Goal: Task Accomplishment & Management: Use online tool/utility

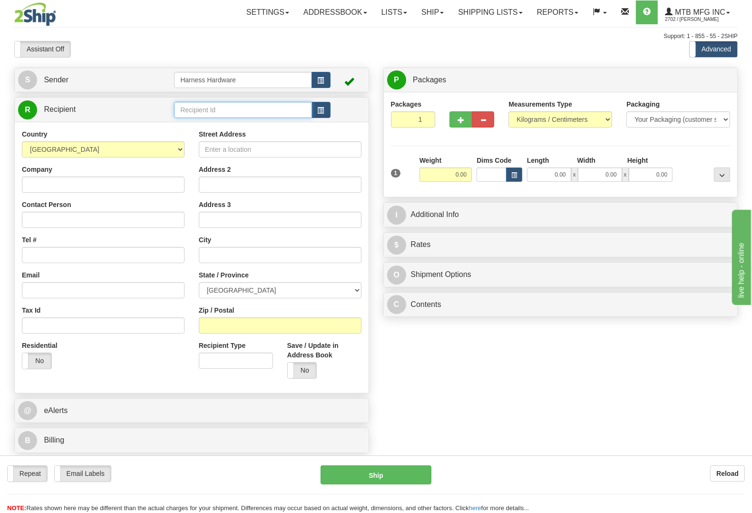
click at [226, 112] on input "text" at bounding box center [242, 110] width 137 height 16
type input "HUBF"
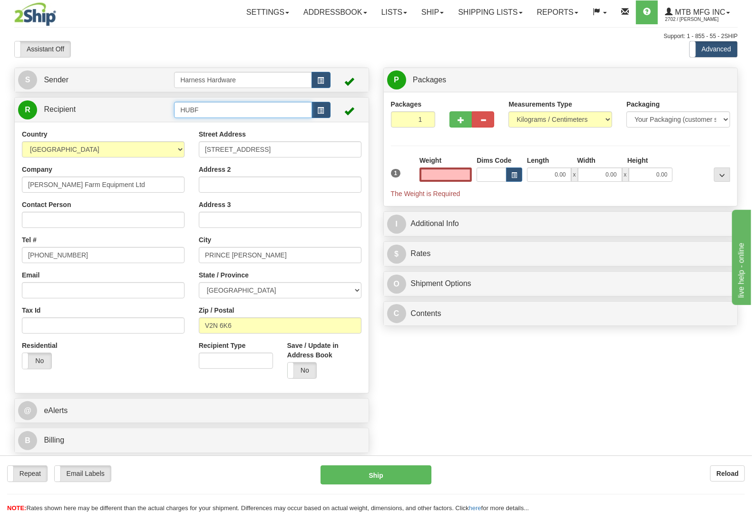
type input "0.00"
click at [247, 117] on input "HUBF" at bounding box center [242, 110] width 137 height 16
type input "HUB"
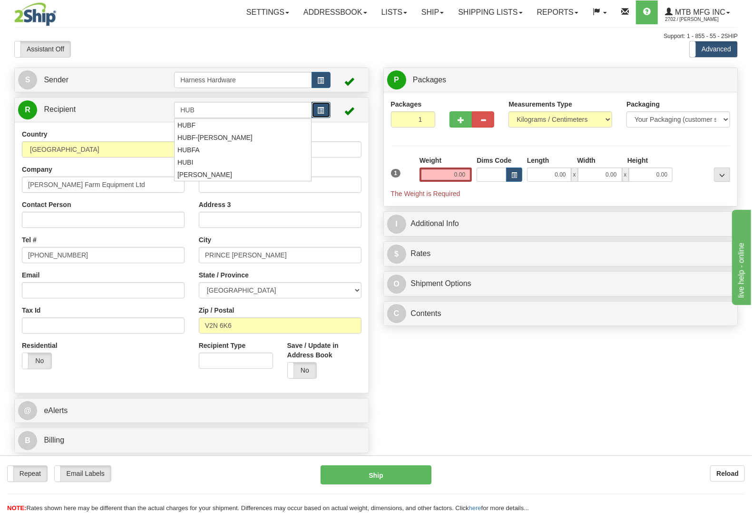
click at [325, 112] on button "button" at bounding box center [321, 110] width 19 height 16
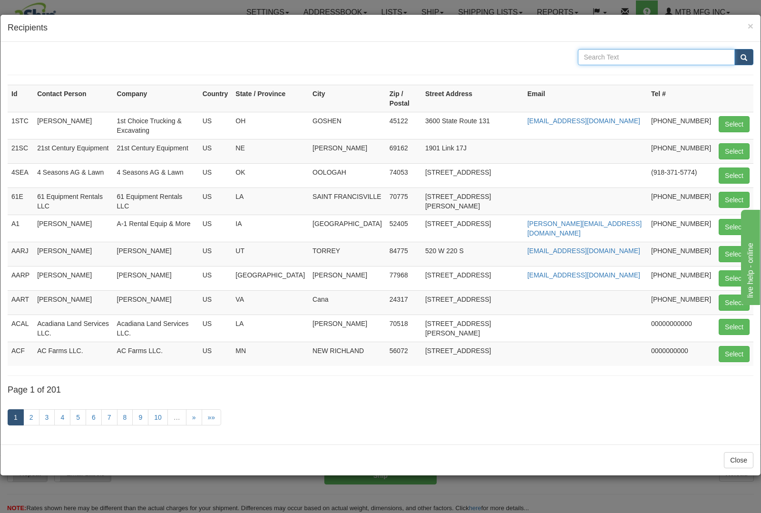
click at [638, 60] on input "text" at bounding box center [656, 57] width 157 height 16
type input "huber"
click at [734, 49] on button "submit" at bounding box center [743, 57] width 19 height 16
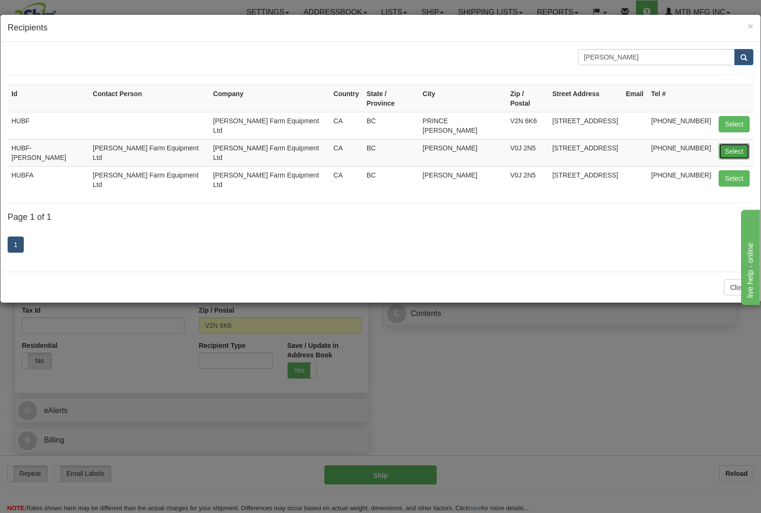
click at [740, 143] on button "Select" at bounding box center [734, 151] width 31 height 16
type input "HUBF-SMITHERS"
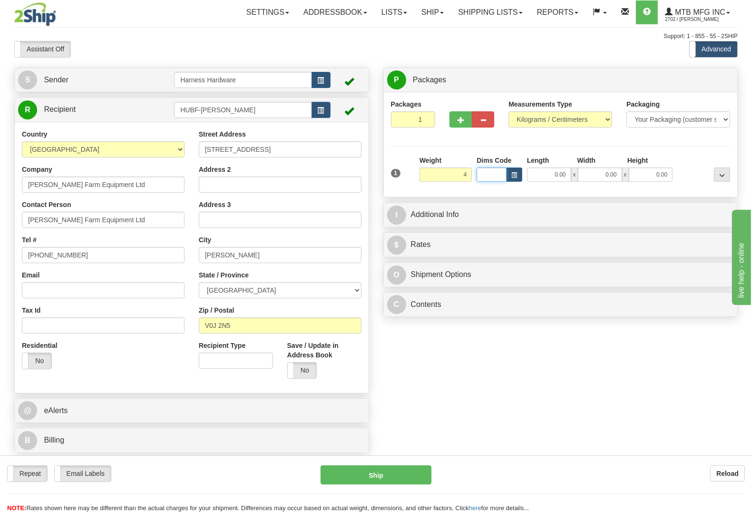
type input "4.00"
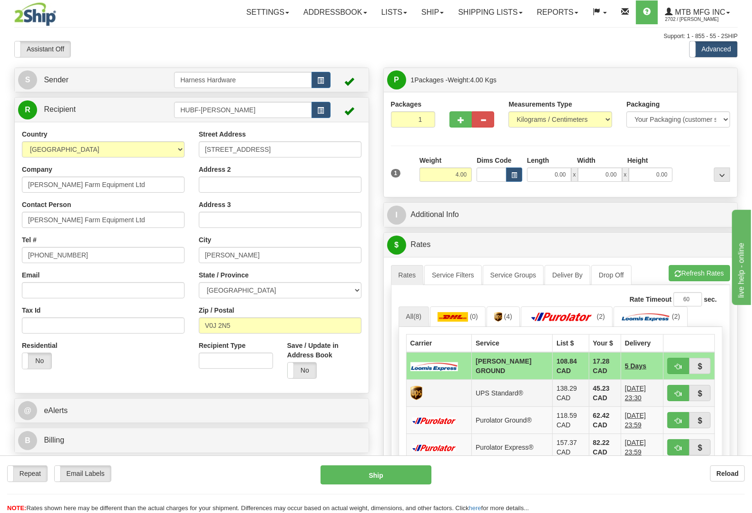
click at [449, 403] on td at bounding box center [439, 393] width 66 height 27
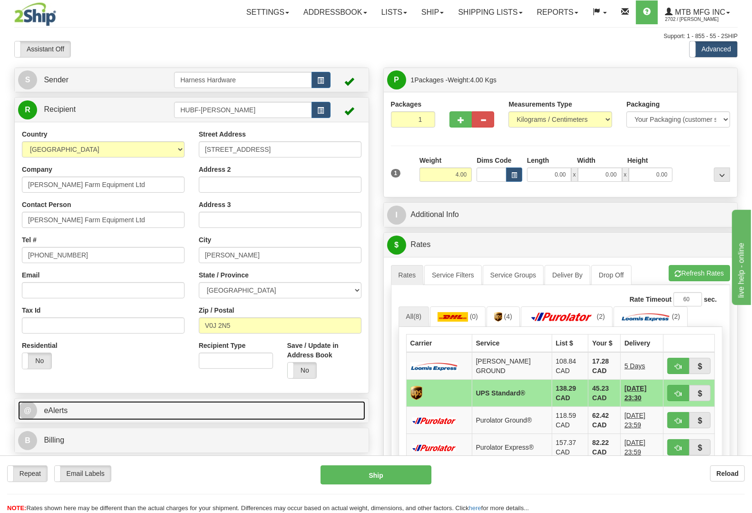
click at [94, 410] on link "@ eAlerts" at bounding box center [191, 410] width 347 height 19
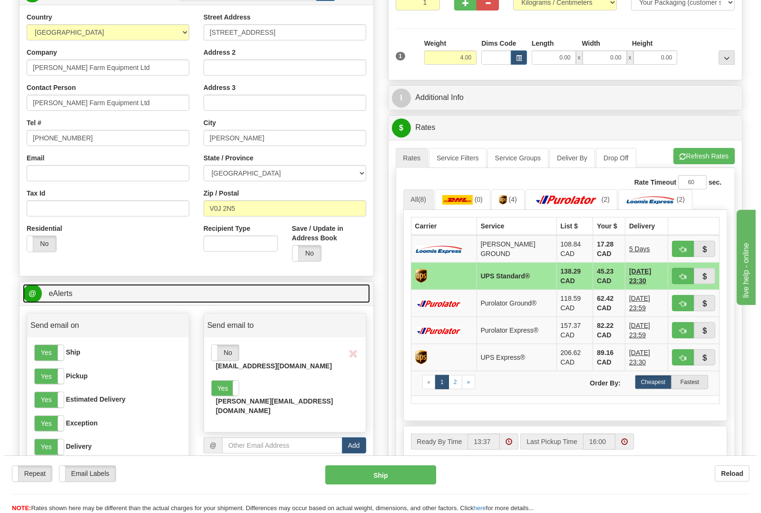
scroll to position [238, 0]
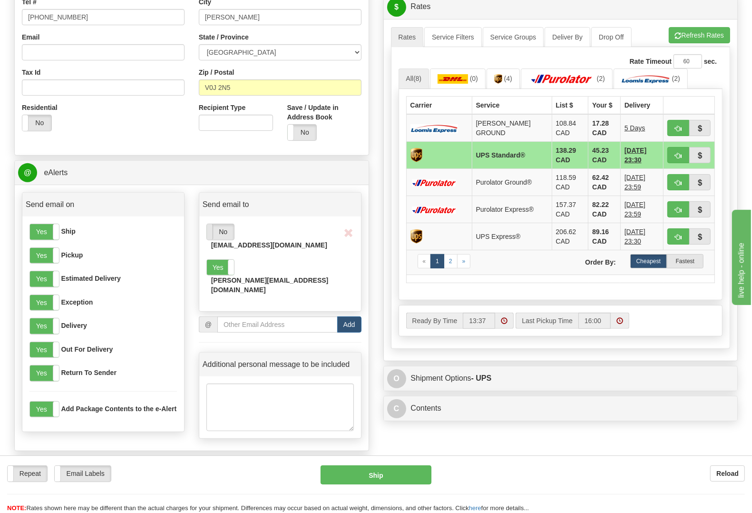
click at [212, 233] on span at bounding box center [207, 231] width 12 height 15
click at [375, 478] on button "Ship" at bounding box center [376, 474] width 111 height 19
type input "11"
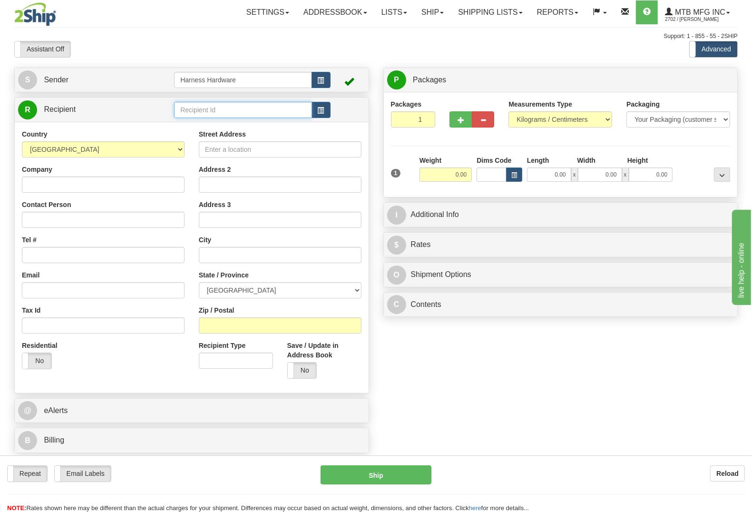
click at [204, 108] on input "text" at bounding box center [242, 110] width 137 height 16
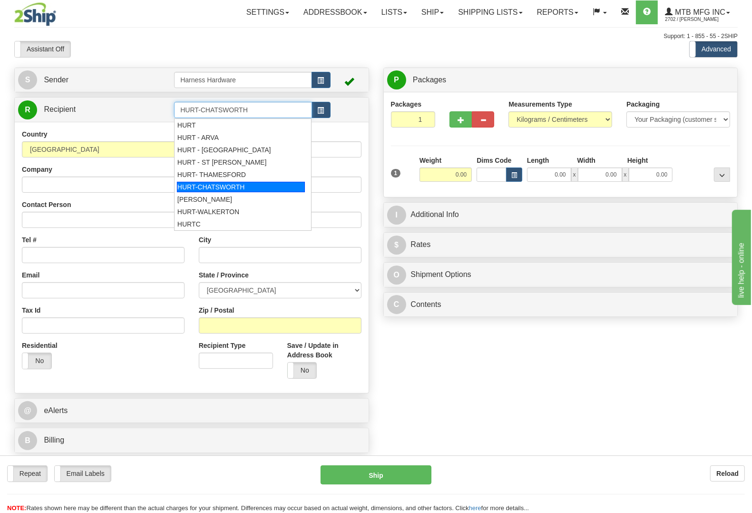
type input "HURT-CHATSWORTH"
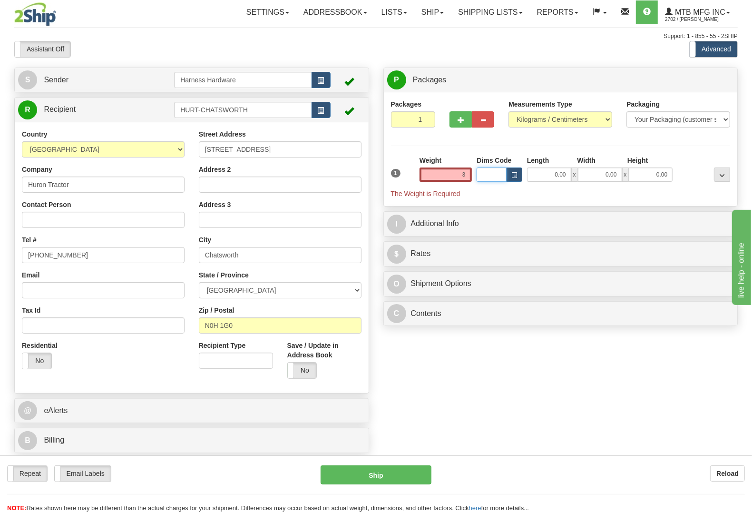
type input "3.00"
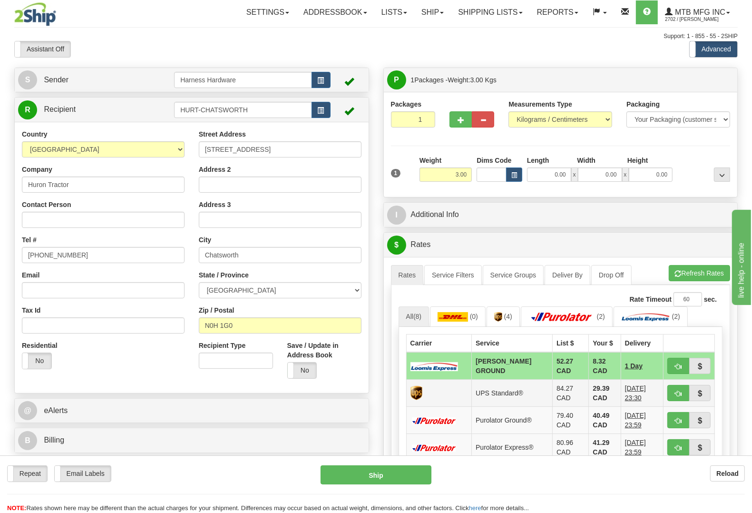
click at [599, 395] on td "29.39 CAD" at bounding box center [605, 393] width 32 height 27
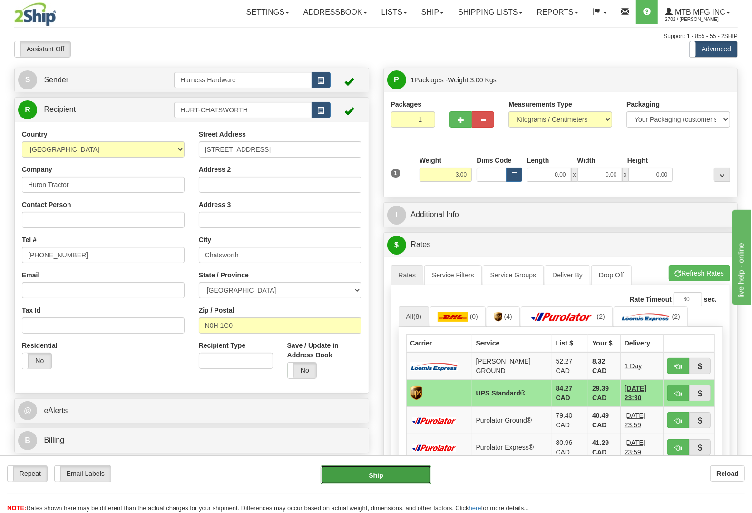
click at [391, 472] on button "Ship" at bounding box center [376, 474] width 111 height 19
type input "11"
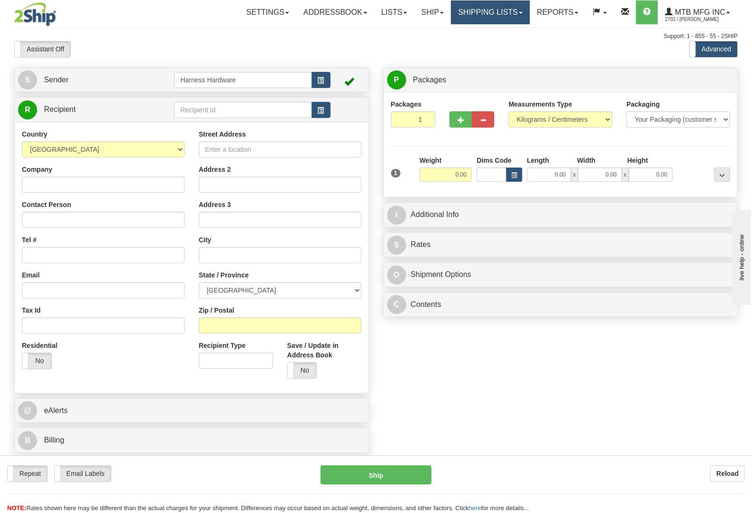
click at [480, 16] on link "Shipping lists" at bounding box center [490, 12] width 78 height 24
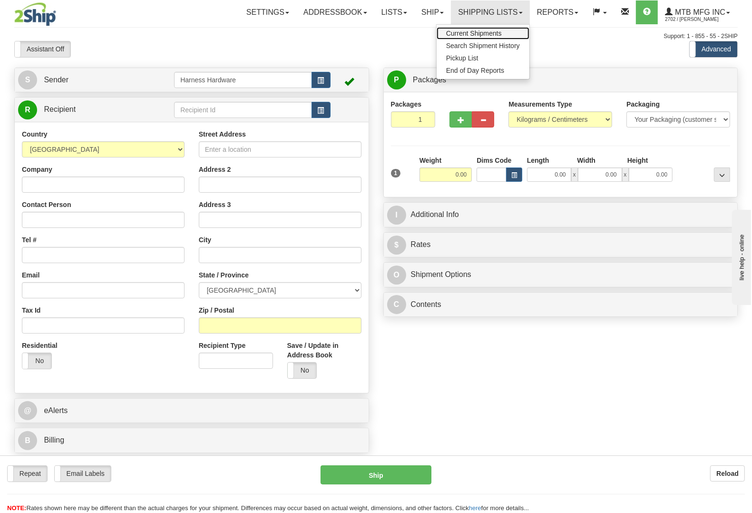
click at [479, 34] on span "Current Shipments" at bounding box center [474, 33] width 56 height 8
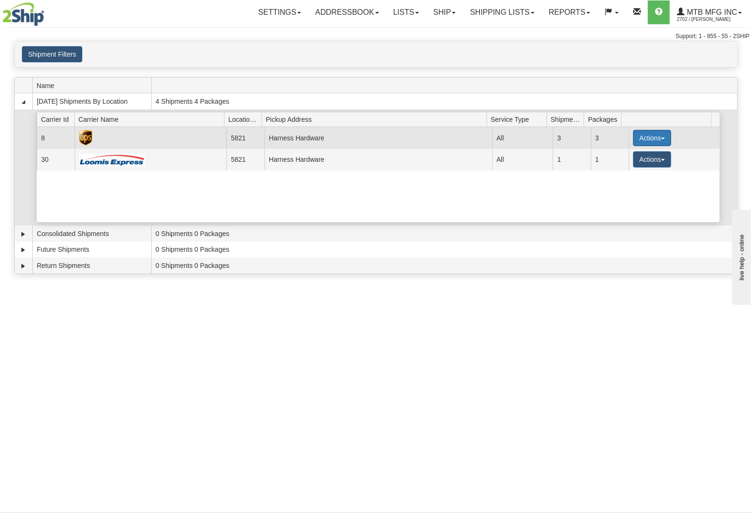
click at [636, 136] on button "Actions" at bounding box center [652, 138] width 38 height 16
click at [628, 161] on link "Details" at bounding box center [633, 156] width 76 height 12
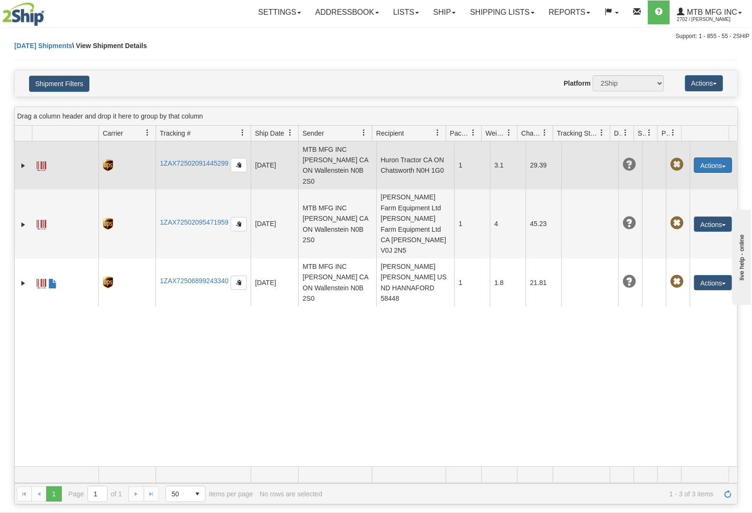
click at [703, 160] on button "Actions" at bounding box center [713, 164] width 38 height 15
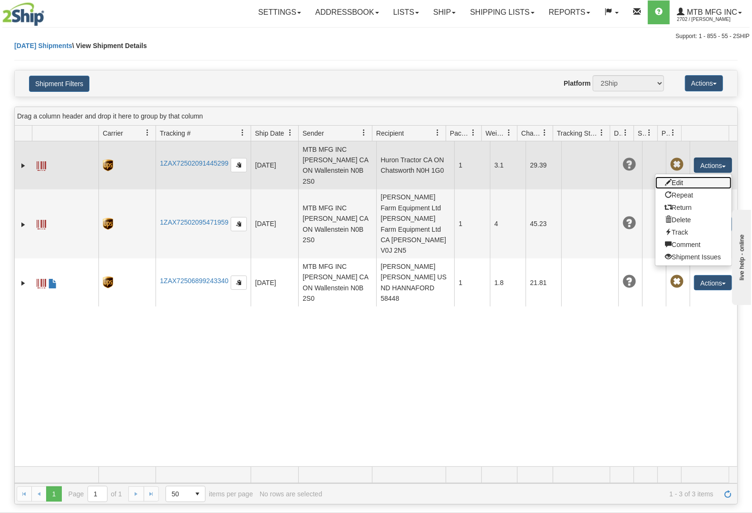
click at [673, 176] on link "Edit" at bounding box center [693, 182] width 76 height 12
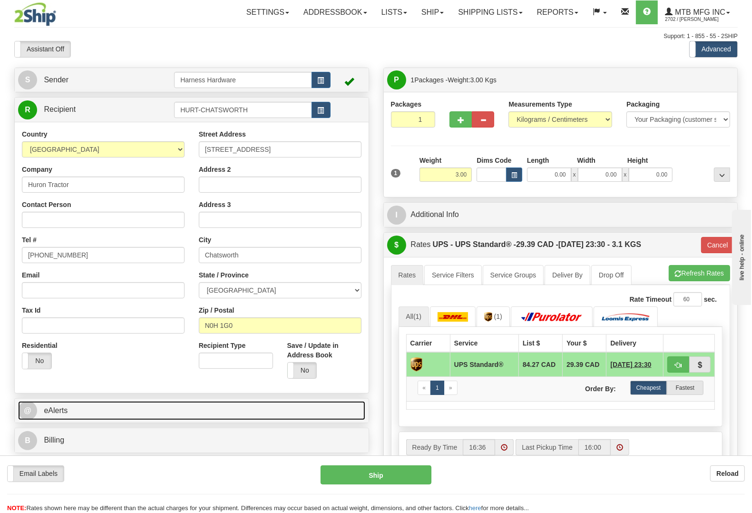
click at [109, 404] on link "@ eAlerts" at bounding box center [191, 410] width 347 height 19
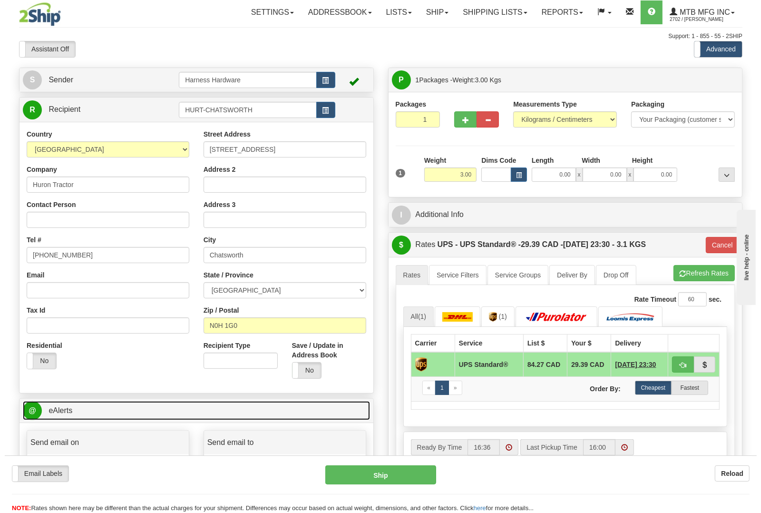
scroll to position [178, 0]
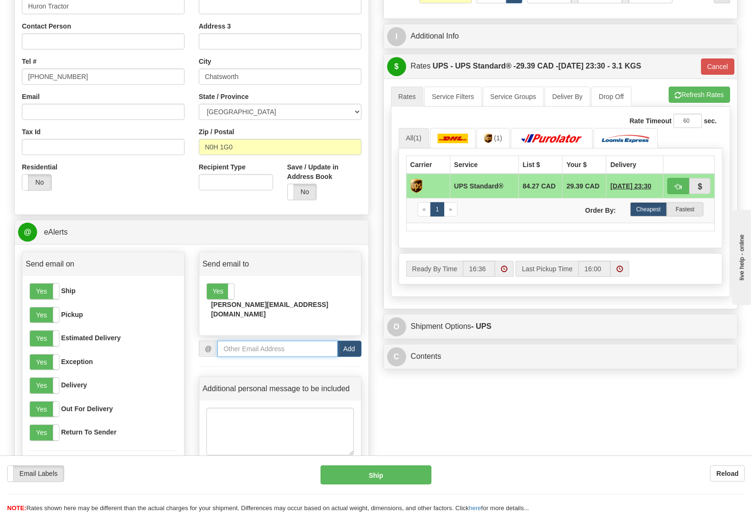
click at [240, 341] on input "email" at bounding box center [277, 349] width 120 height 16
paste input "[EMAIL_ADDRESS][DOMAIN_NAME]"
type input "[EMAIL_ADDRESS][DOMAIN_NAME]"
click at [353, 341] on button "Add" at bounding box center [349, 349] width 24 height 16
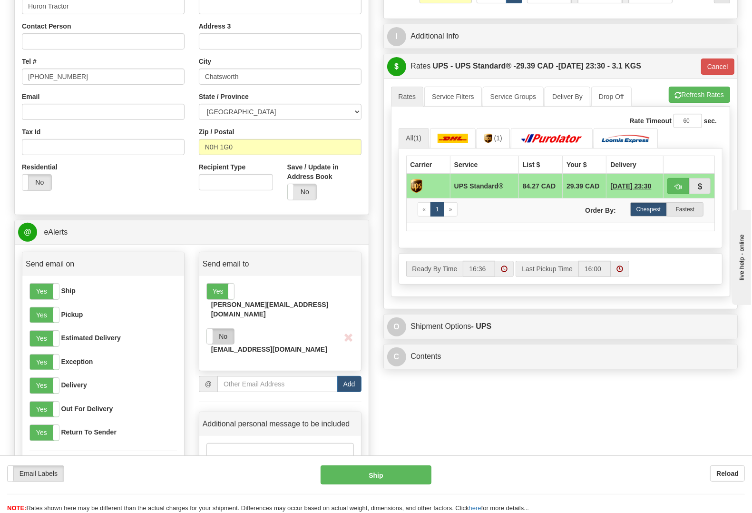
click at [225, 329] on label "No" at bounding box center [220, 336] width 27 height 15
click at [376, 483] on button "Ship" at bounding box center [376, 474] width 111 height 19
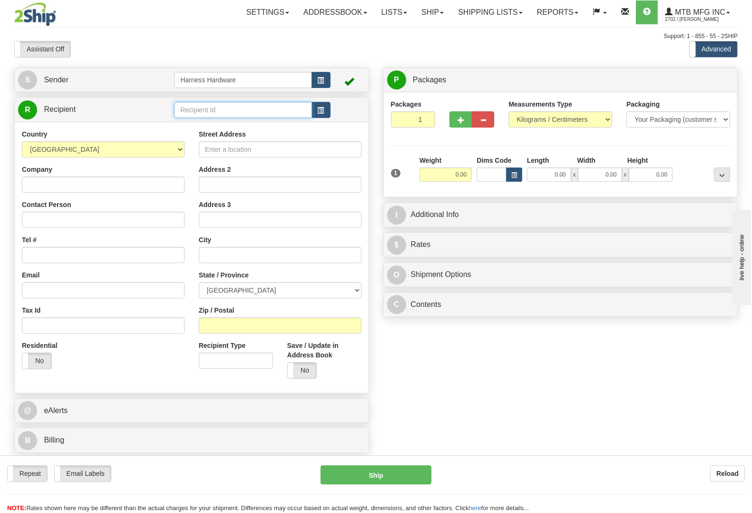
click at [224, 108] on input "text" at bounding box center [242, 110] width 137 height 16
type input "smif"
type input "2.00"
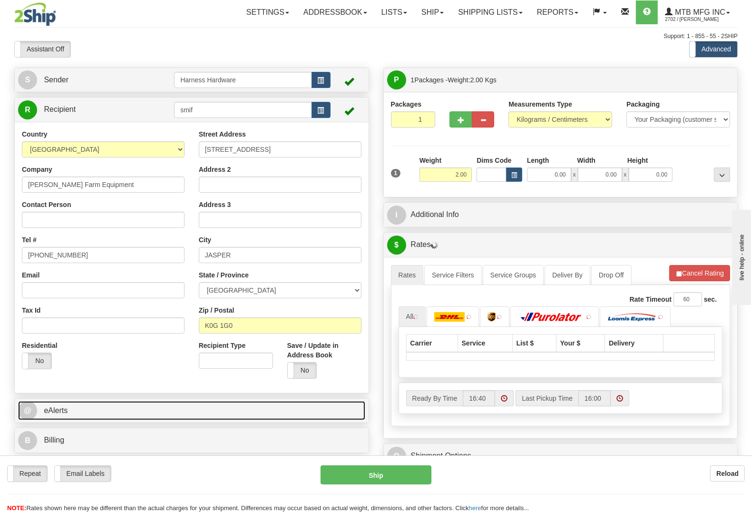
click at [142, 406] on link "@ eAlerts" at bounding box center [191, 410] width 347 height 19
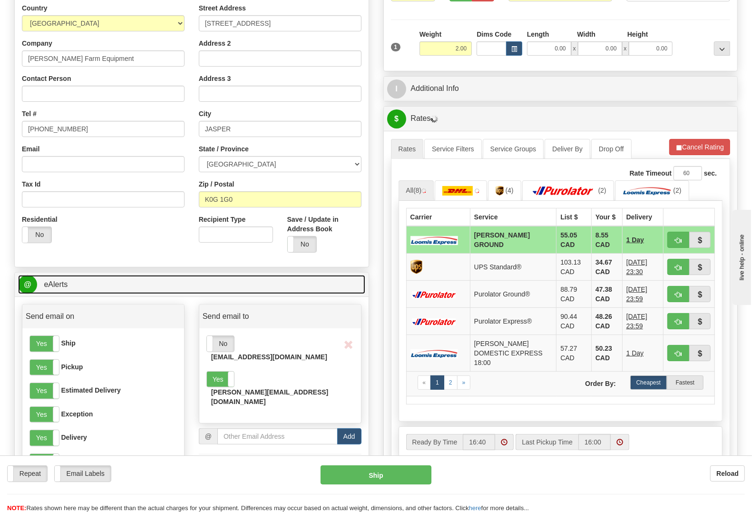
scroll to position [178, 0]
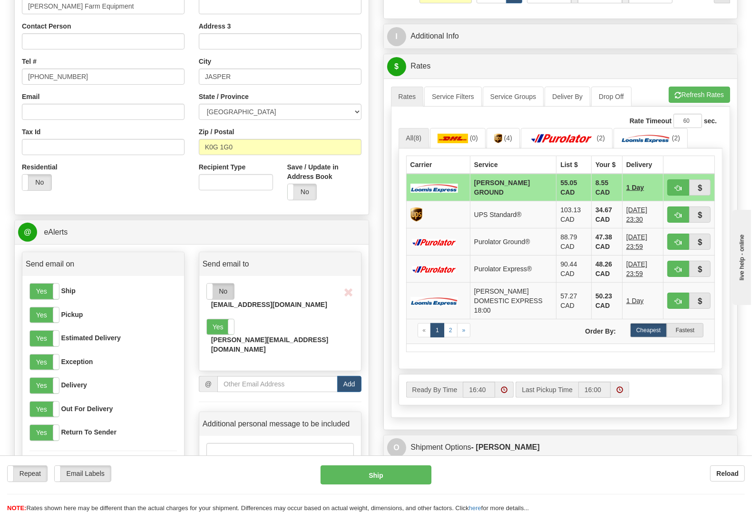
click at [220, 291] on label "No" at bounding box center [220, 290] width 27 height 15
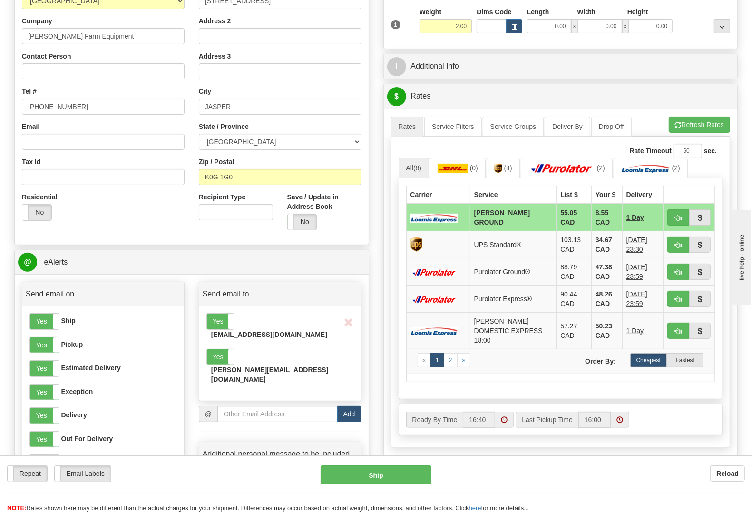
scroll to position [0, 0]
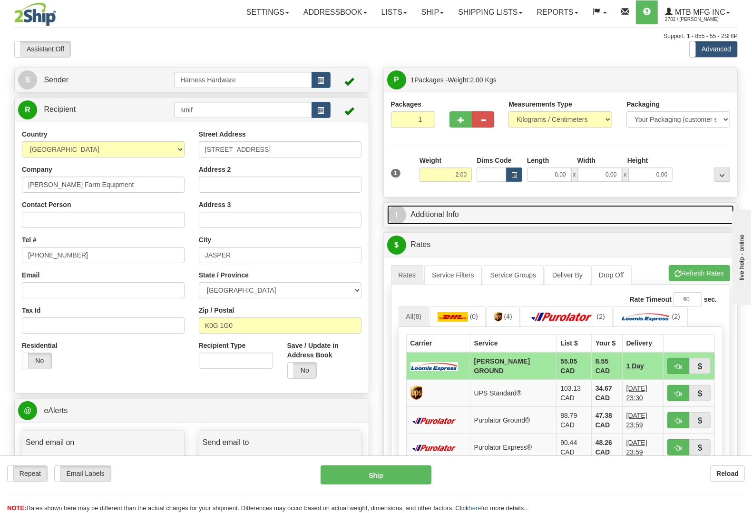
click at [486, 215] on link "I Additional Info" at bounding box center [560, 214] width 347 height 19
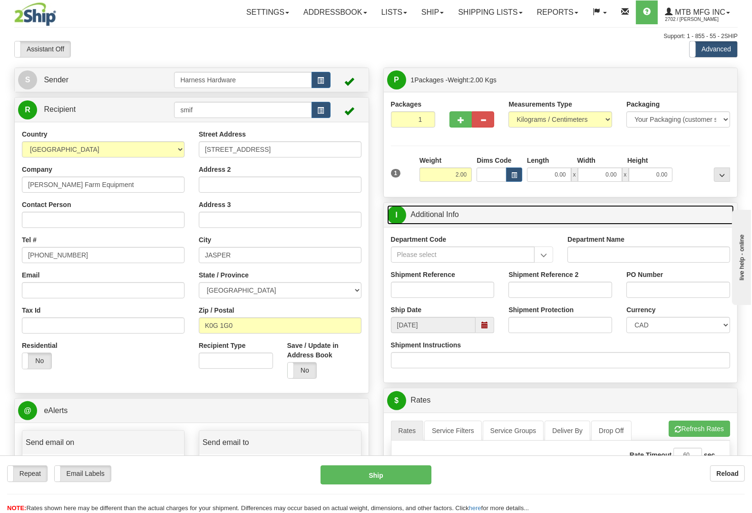
click at [486, 331] on span at bounding box center [485, 325] width 19 height 16
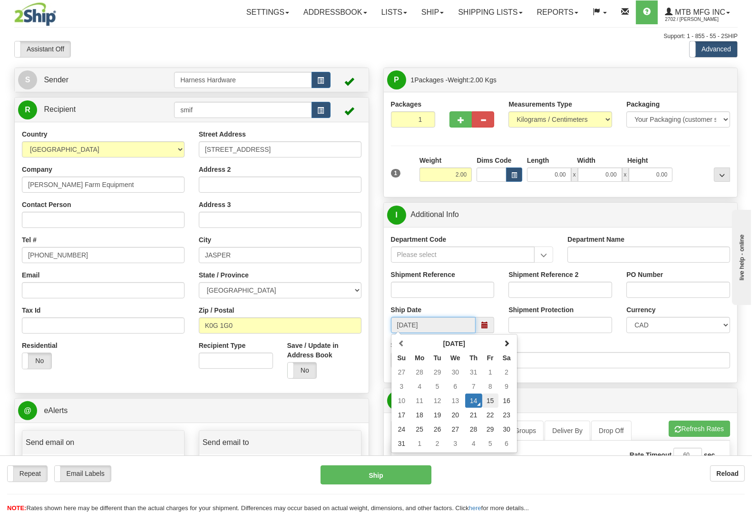
click at [488, 402] on td "15" at bounding box center [490, 400] width 16 height 14
type input "08/15/2025"
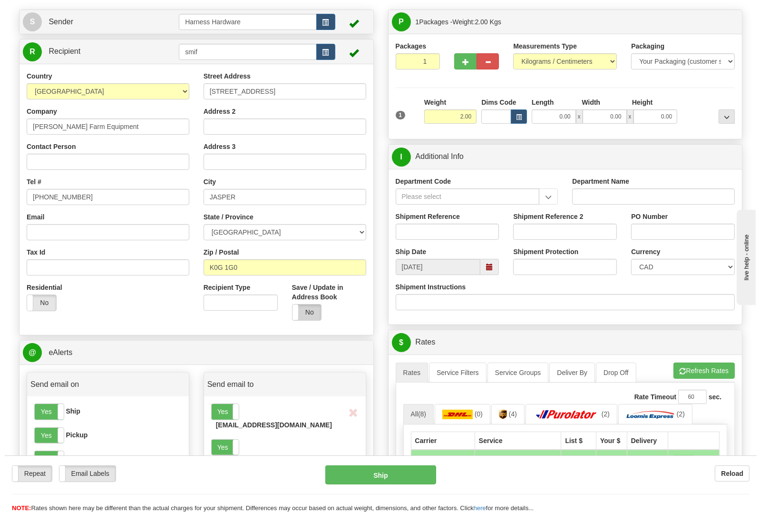
scroll to position [238, 0]
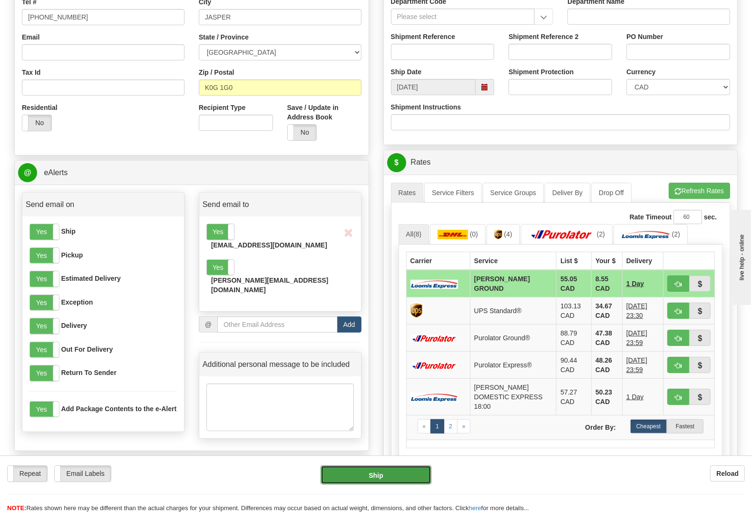
click at [380, 474] on button "Ship" at bounding box center [376, 474] width 111 height 19
type input "DD"
